Goal: Information Seeking & Learning: Learn about a topic

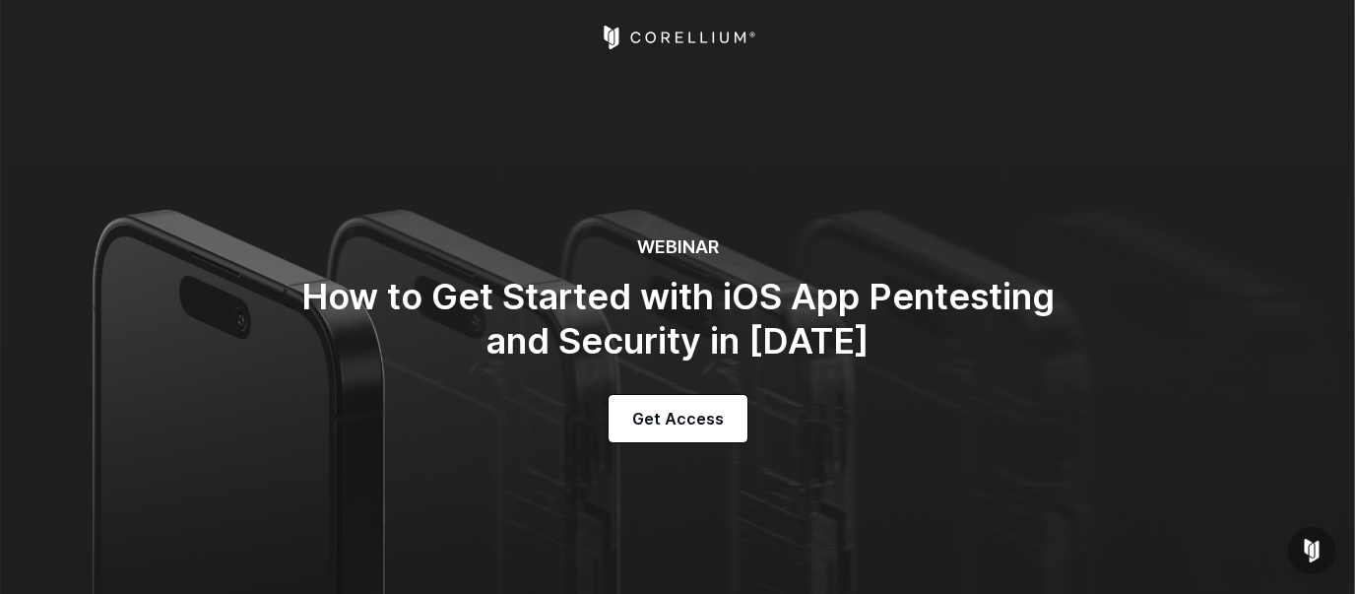
select select "**********"
select select "*****"
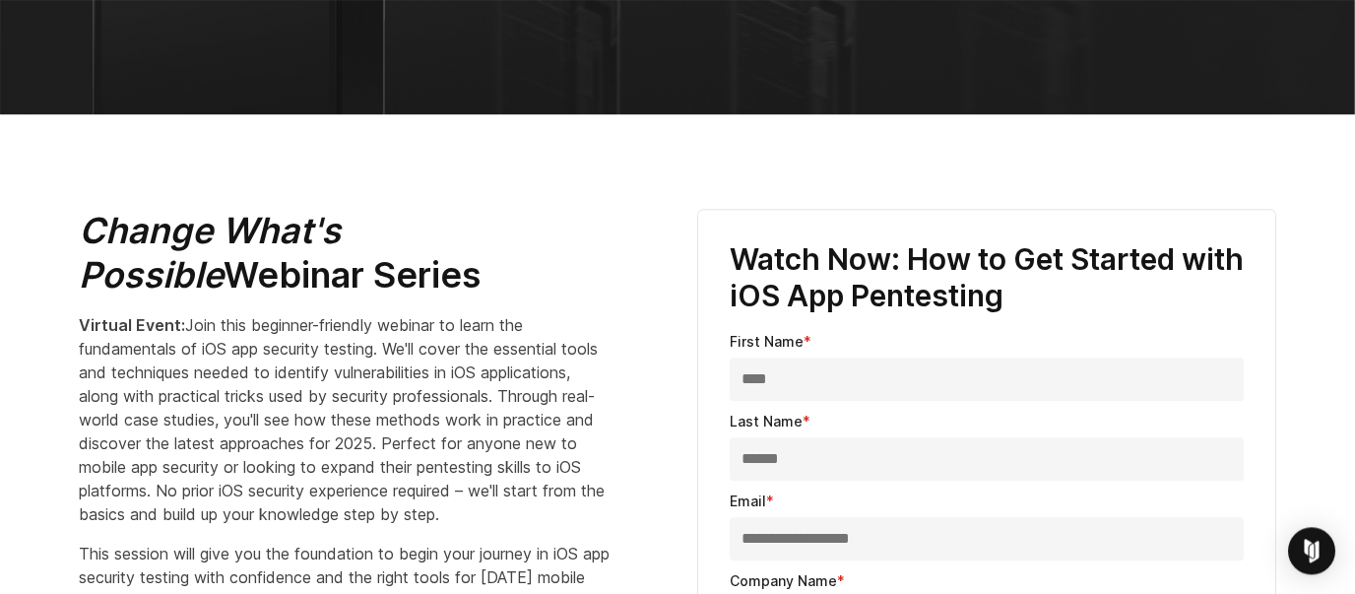
scroll to position [571, 0]
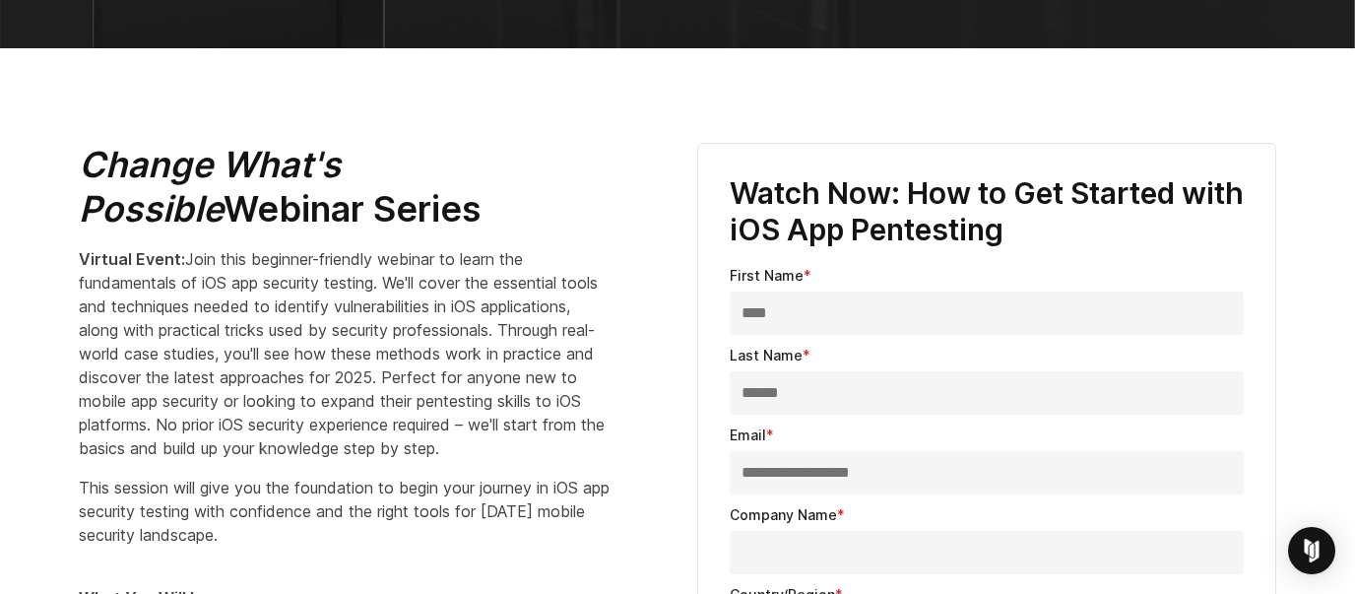
click at [789, 306] on input "****" at bounding box center [987, 312] width 514 height 43
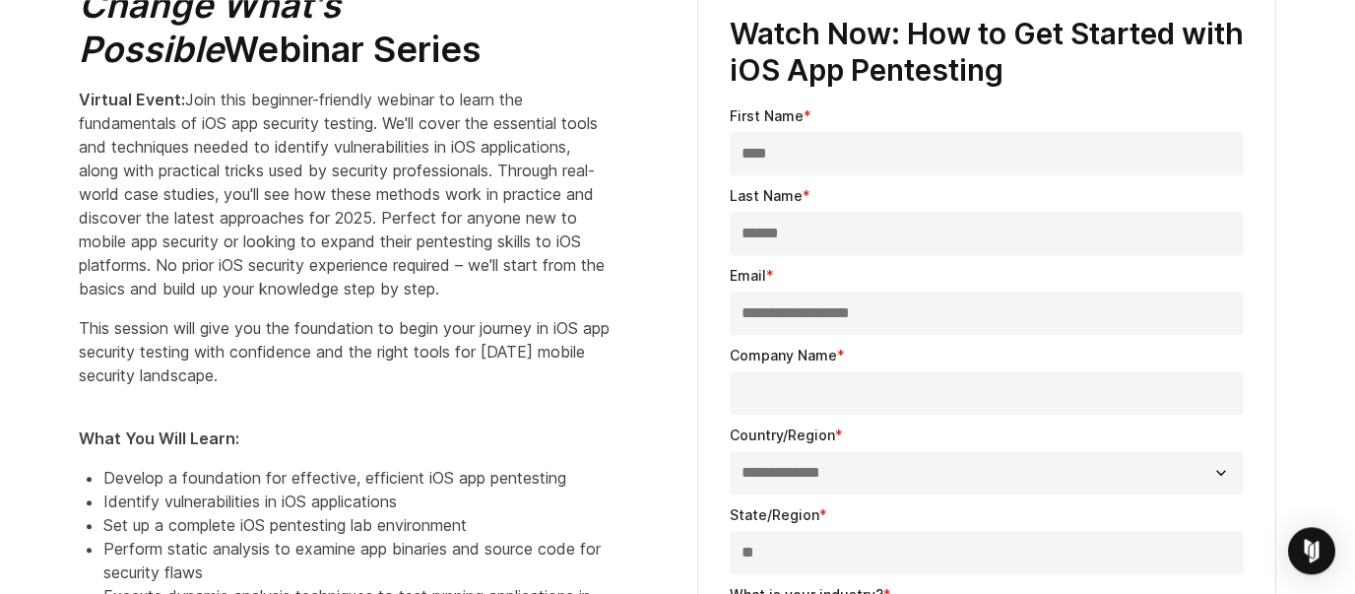
scroll to position [799, 0]
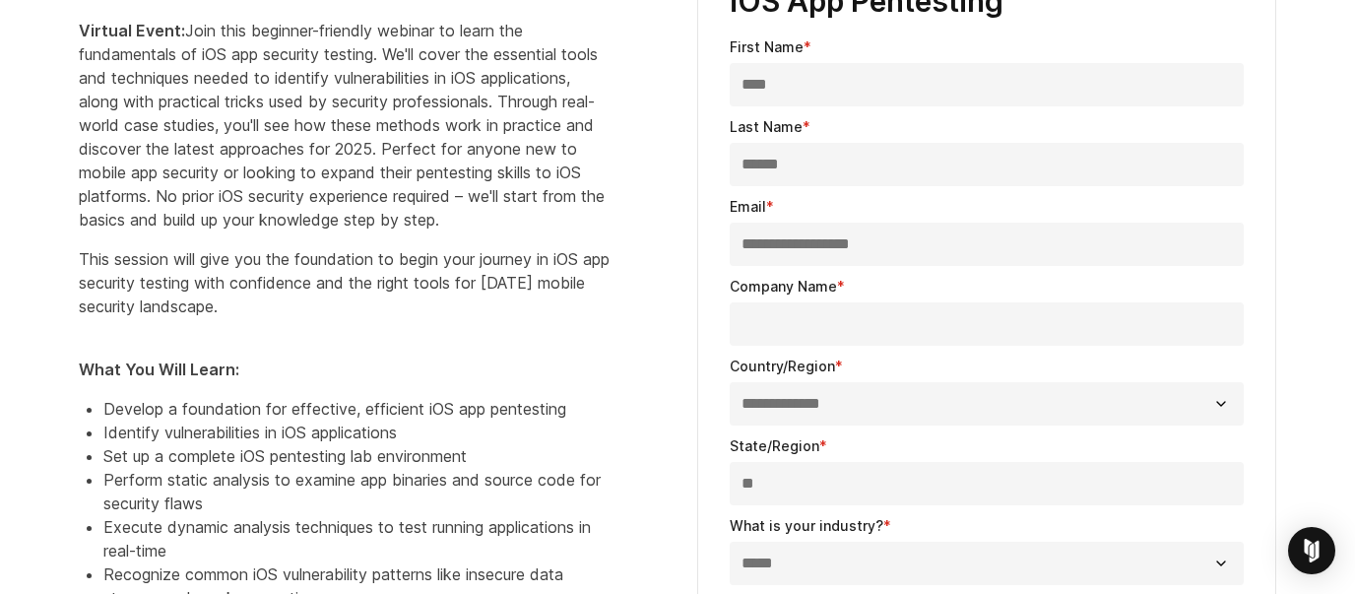
click at [887, 313] on input "Company Name *" at bounding box center [987, 323] width 514 height 43
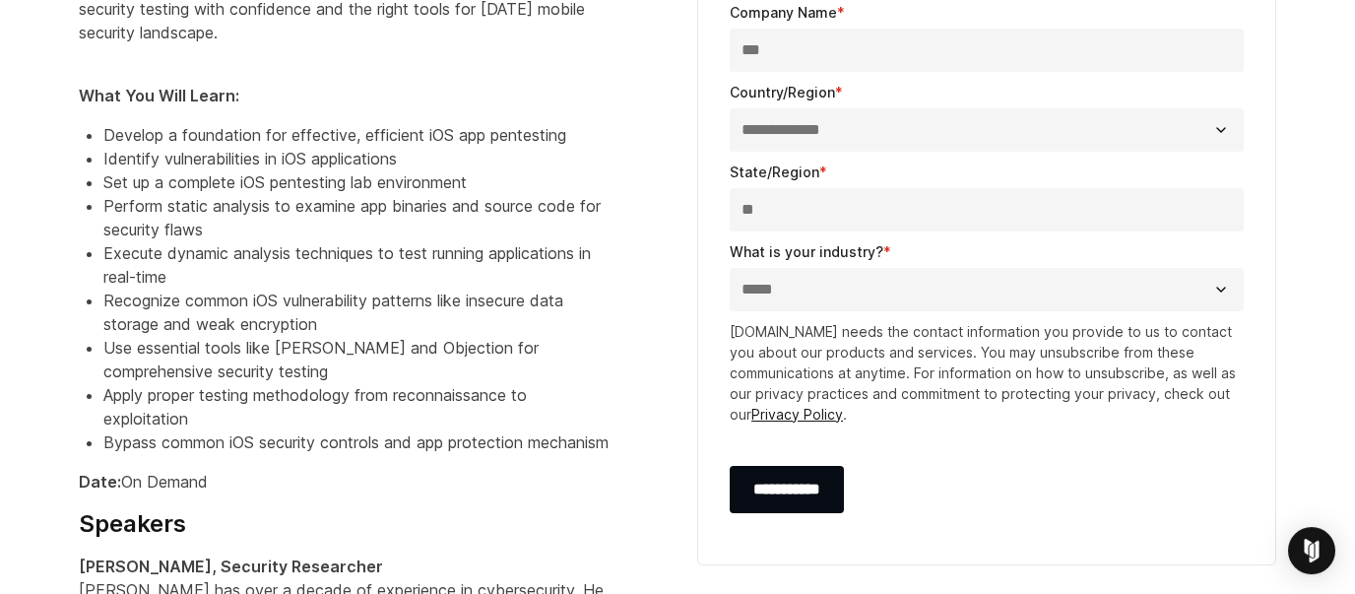
scroll to position [1143, 0]
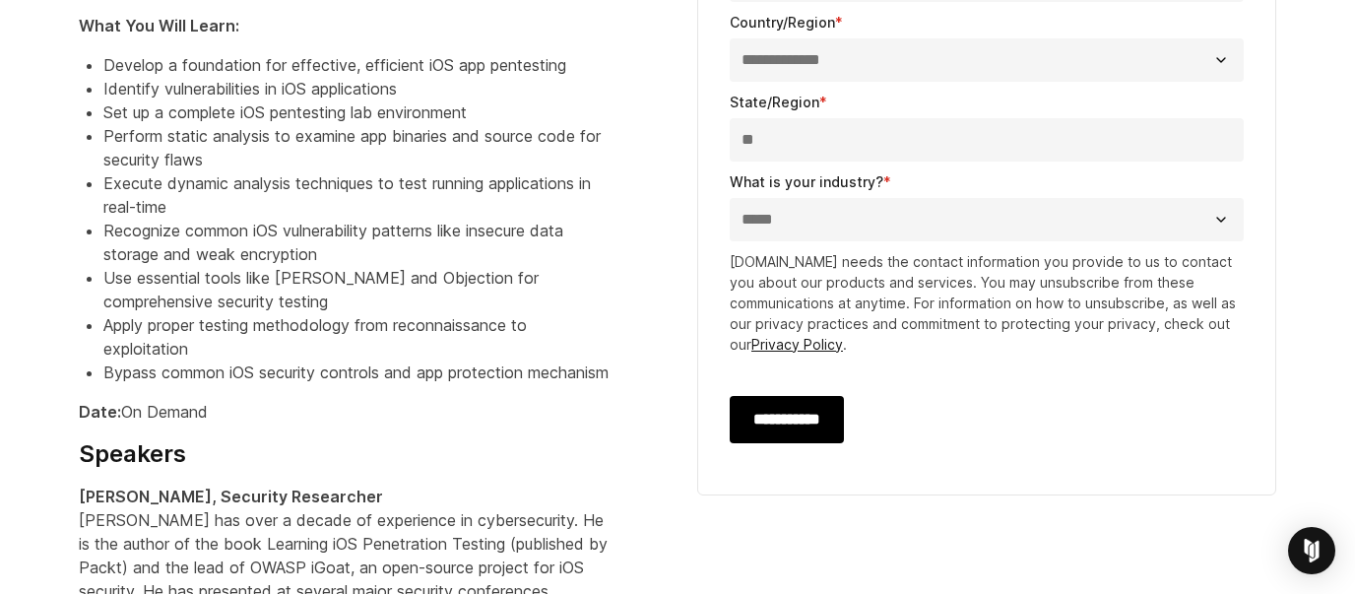
type input "***"
click at [789, 417] on input "**********" at bounding box center [787, 419] width 114 height 47
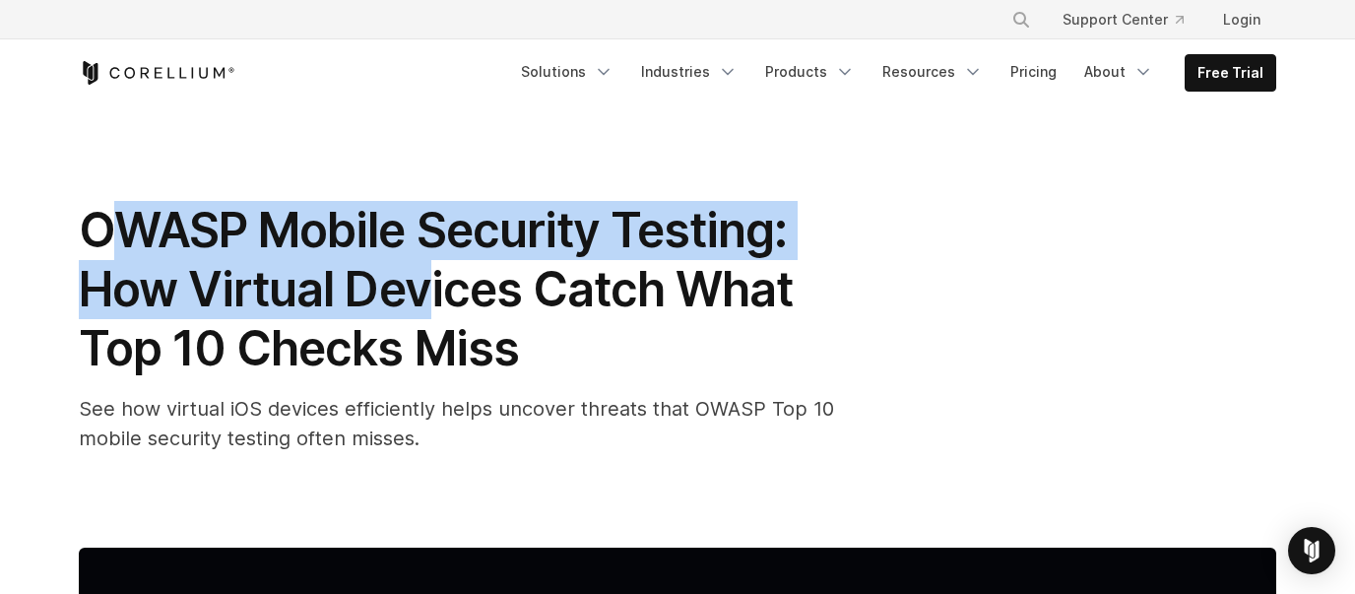
drag, startPoint x: 96, startPoint y: 225, endPoint x: 425, endPoint y: 291, distance: 335.4
click at [425, 291] on span "OWASP Mobile Security Testing: How Virtual Devices Catch What Top 10 Checks Miss" at bounding box center [436, 289] width 714 height 176
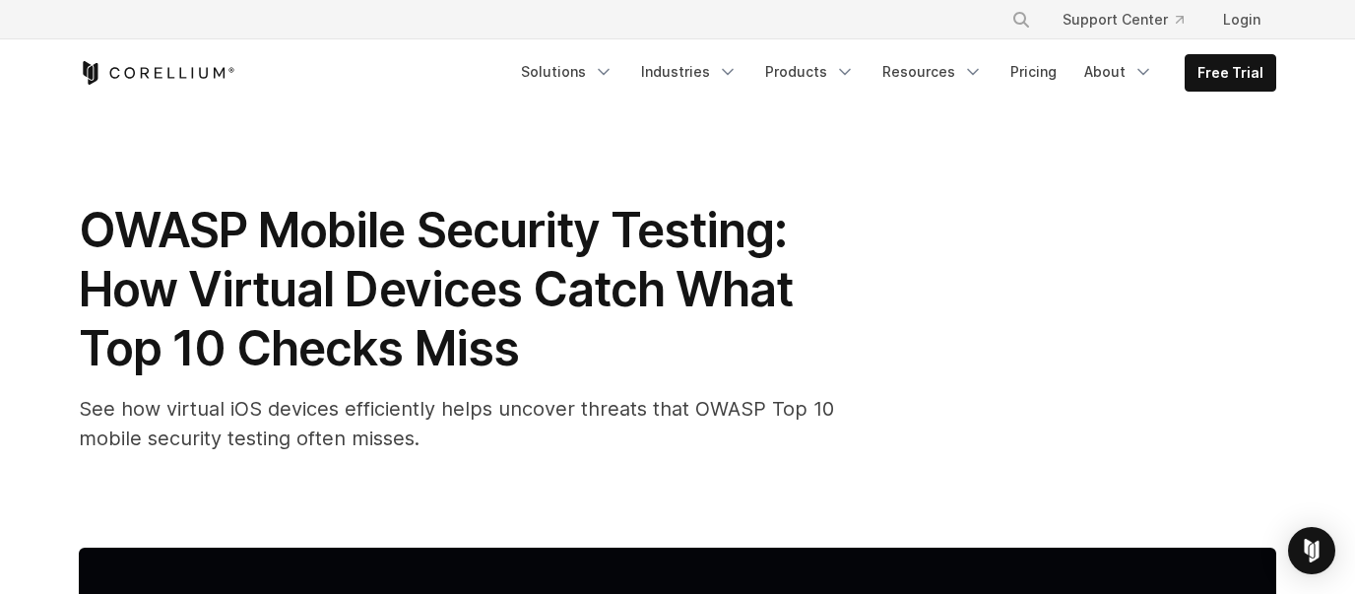
click at [482, 299] on span "OWASP Mobile Security Testing: How Virtual Devices Catch What Top 10 Checks Miss" at bounding box center [436, 289] width 714 height 176
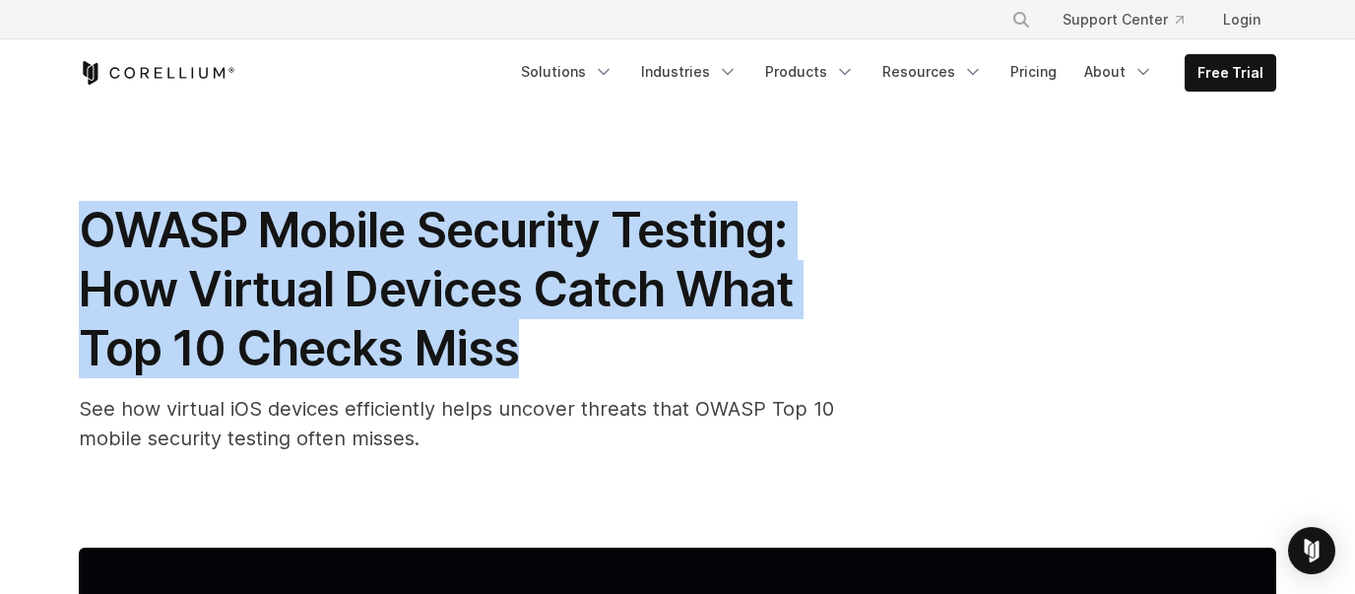
drag, startPoint x: 80, startPoint y: 227, endPoint x: 516, endPoint y: 338, distance: 449.9
click at [516, 338] on span "OWASP Mobile Security Testing: How Virtual Devices Catch What Top 10 Checks Miss" at bounding box center [436, 289] width 714 height 176
copy span "OWASP Mobile Security Testing: How Virtual Devices Catch What Top 10 Checks Miss"
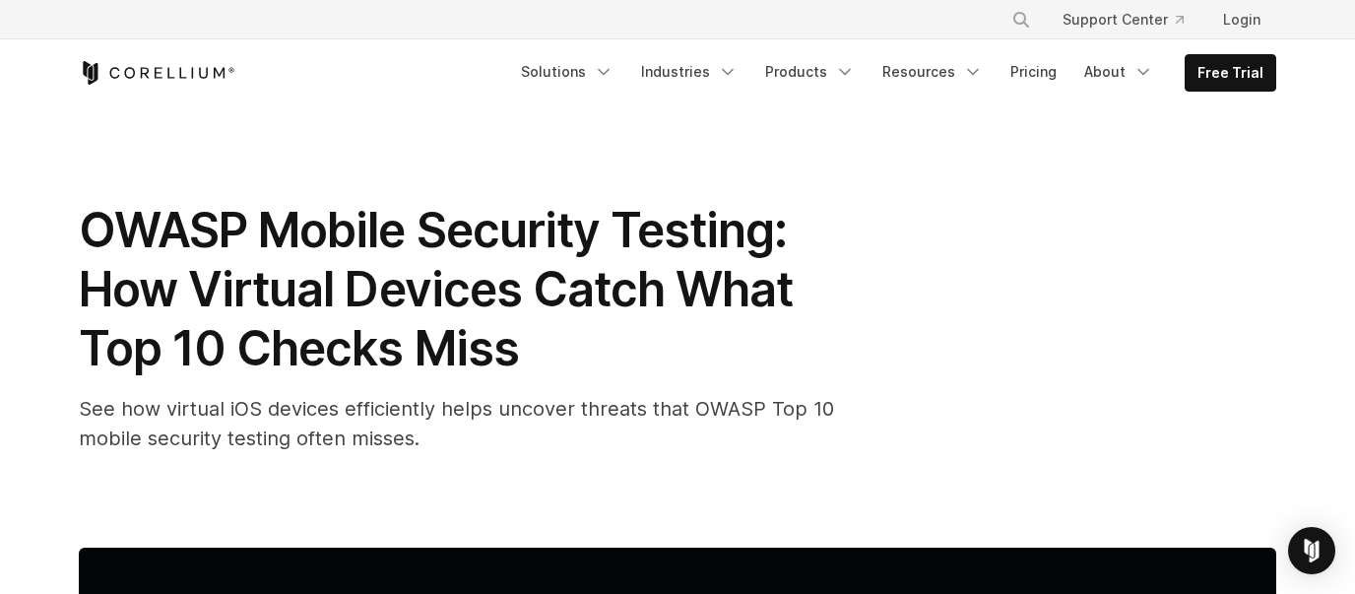
click at [420, 94] on div "Free Trial Solutions" at bounding box center [677, 72] width 1197 height 67
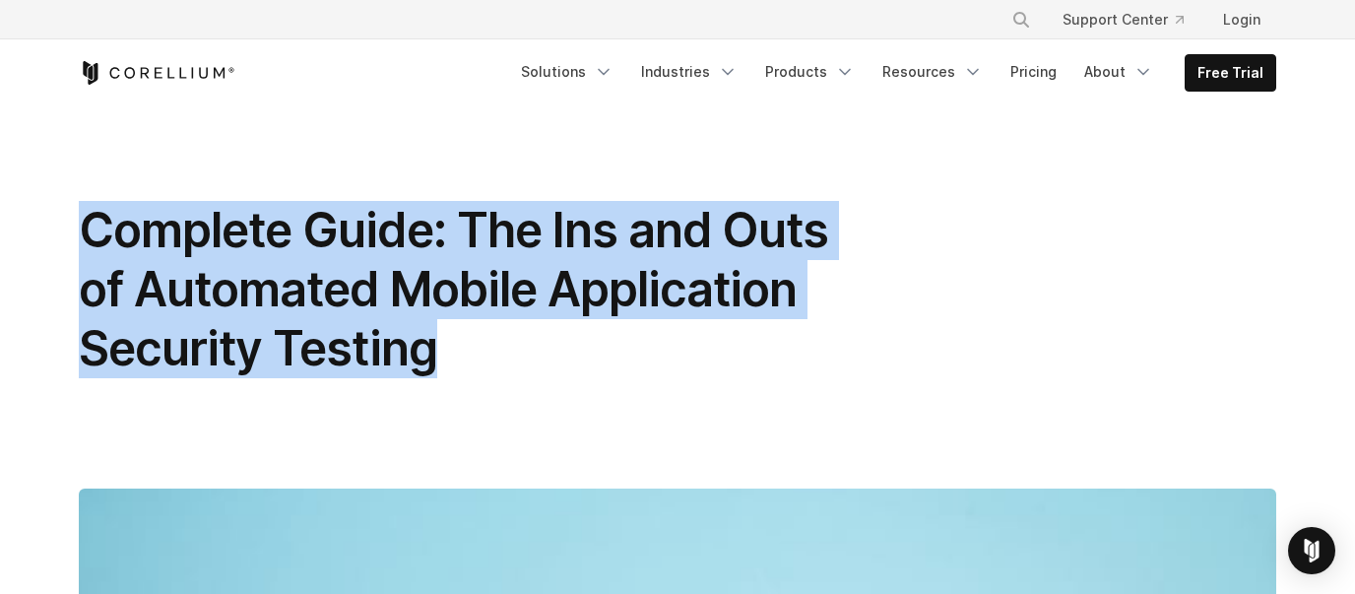
drag, startPoint x: 90, startPoint y: 230, endPoint x: 449, endPoint y: 327, distance: 372.1
click at [449, 327] on h1 "Complete Guide: The Ins and Outs of Automated Mobile Application Security Testi…" at bounding box center [473, 289] width 788 height 177
copy span "Complete Guide: The Ins and Outs of Automated Mobile Application Security Testi…"
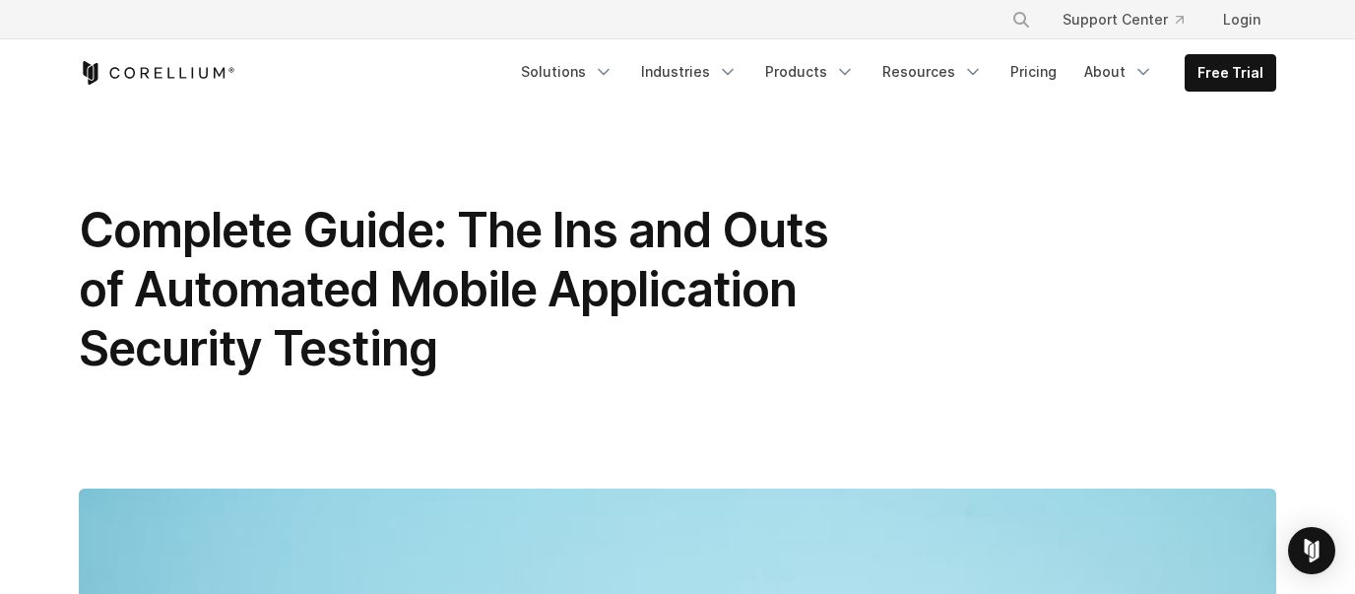
click at [450, 98] on div "Free Trial Solutions" at bounding box center [677, 72] width 1197 height 67
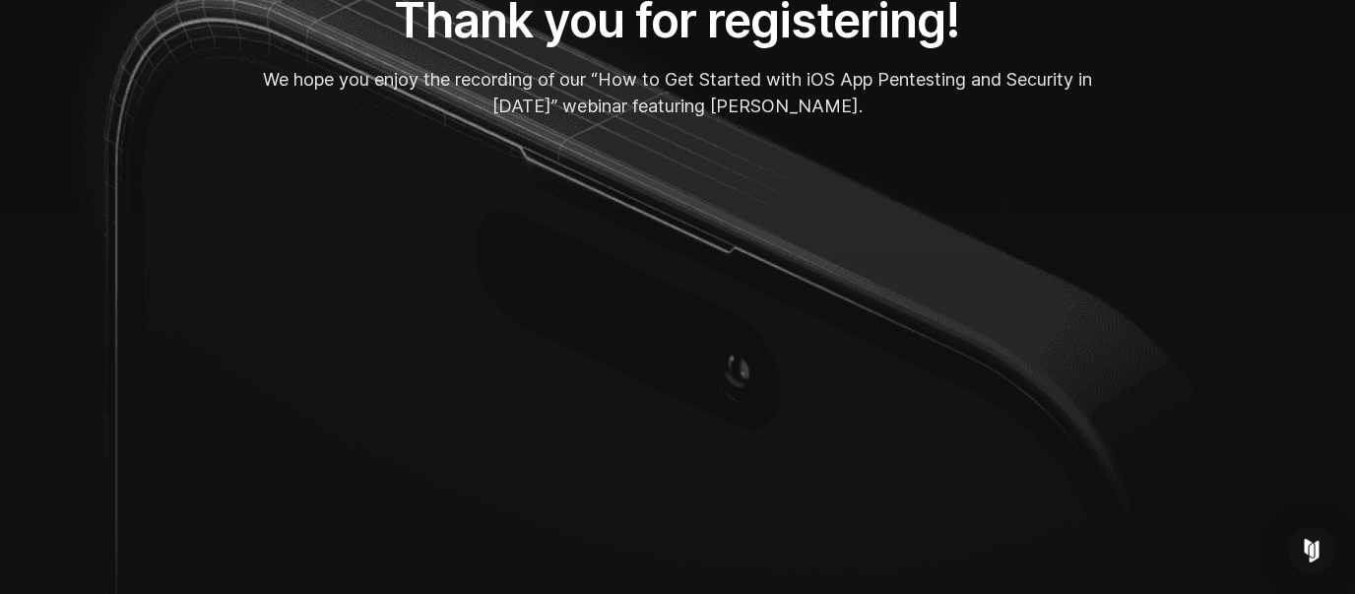
scroll to position [114, 0]
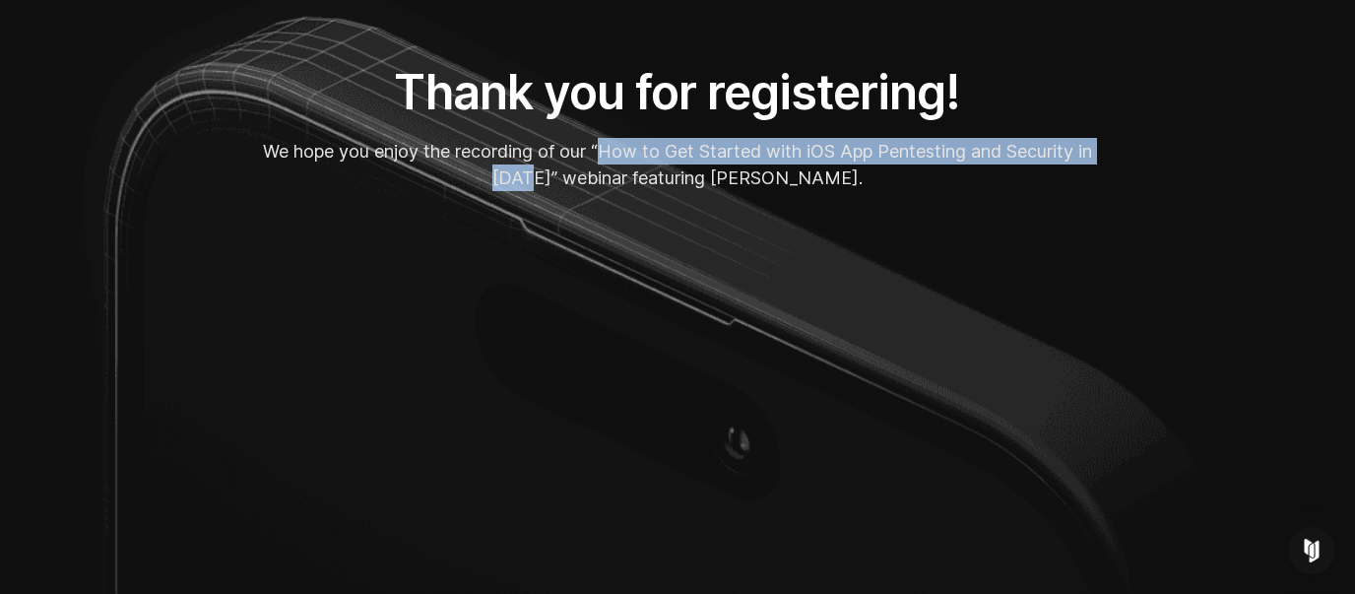
drag, startPoint x: 602, startPoint y: 154, endPoint x: 535, endPoint y: 176, distance: 70.7
click at [535, 176] on p "We hope you enjoy the recording of our “How to Get Started with iOS App Pentest…" at bounding box center [677, 164] width 886 height 53
copy p "How to Get Started with iOS App Pentesting and Security in [DATE]"
click at [40, 281] on section "Thank you for registering! We hope you enjoy the recording of our “How to Get S…" at bounding box center [677, 370] width 1355 height 969
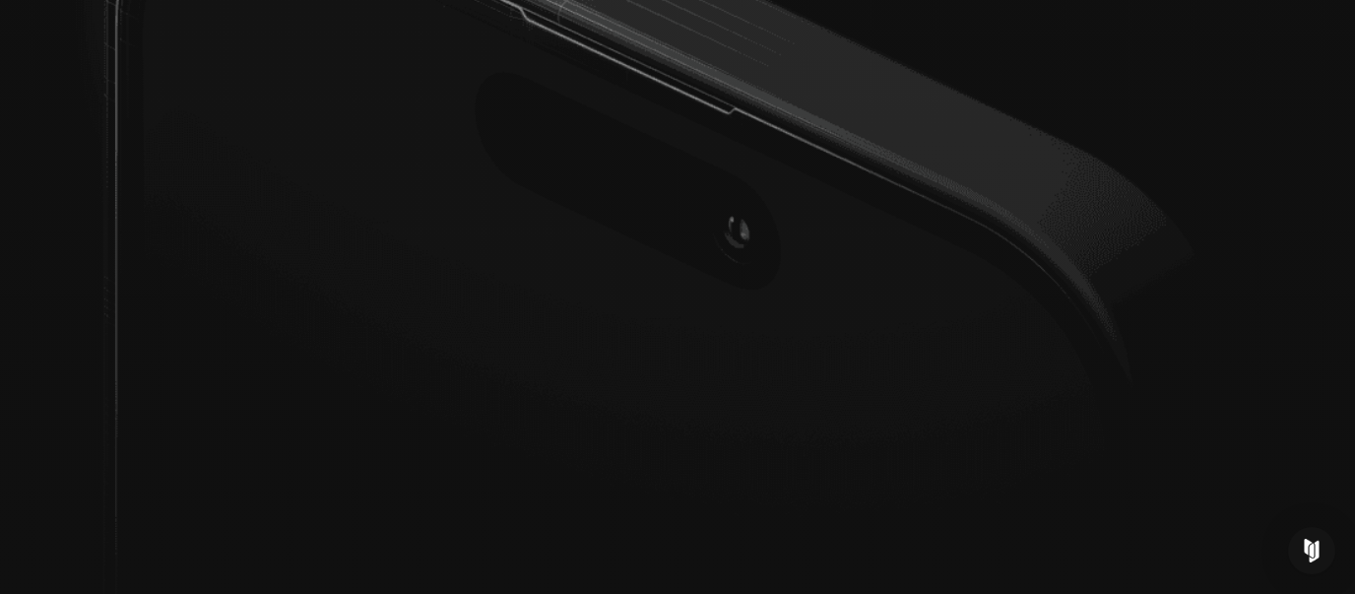
scroll to position [343, 0]
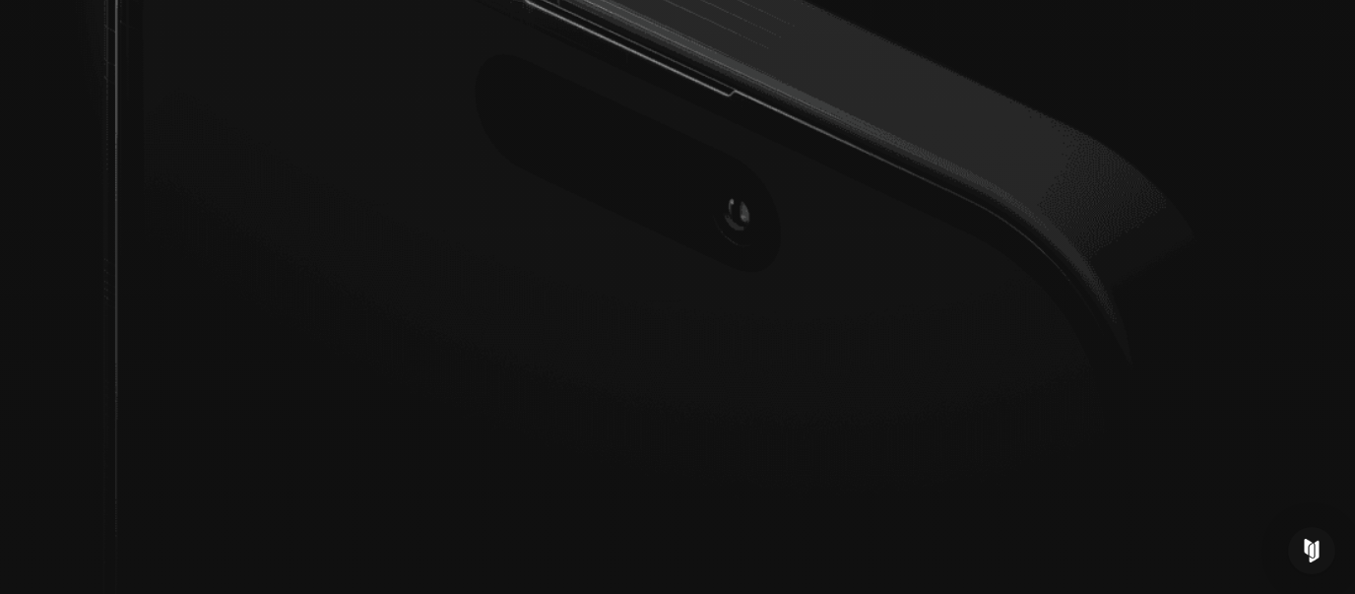
click at [47, 200] on section "Thank you for registering! We hope you enjoy the recording of our “How to Get S…" at bounding box center [677, 141] width 1355 height 969
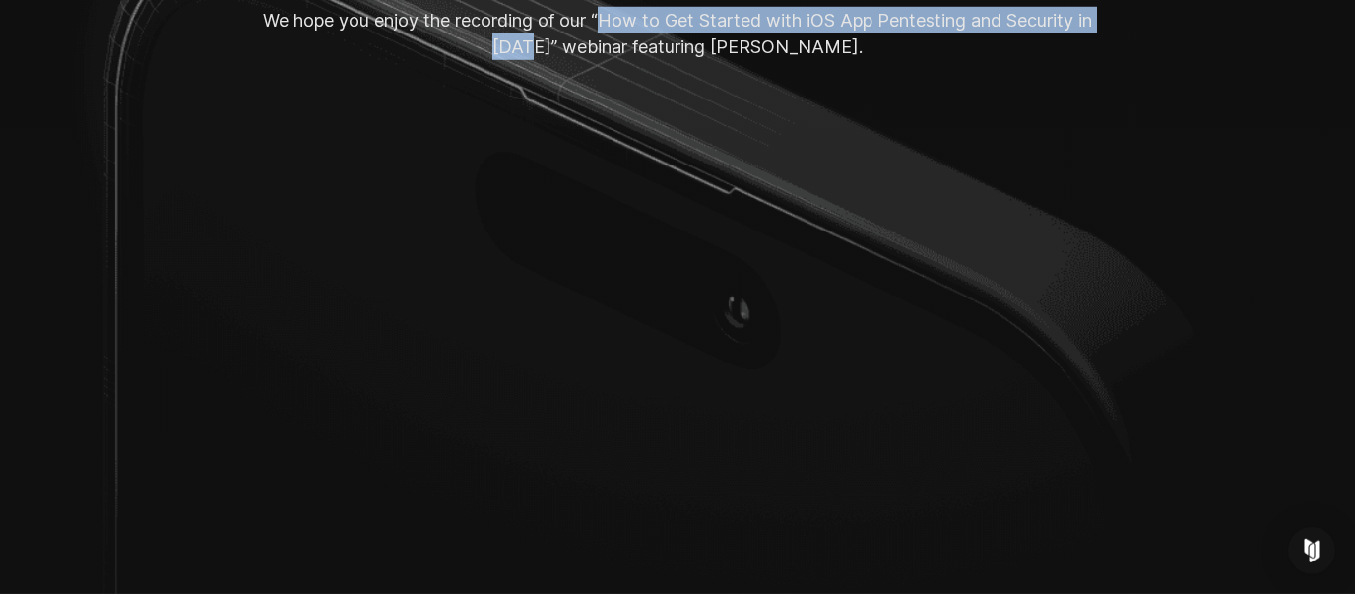
scroll to position [228, 0]
